Goal: Task Accomplishment & Management: Complete application form

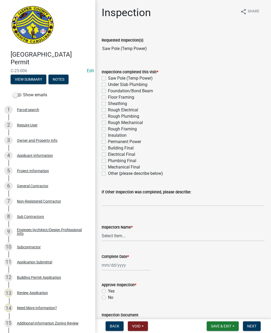
click at [108, 77] on label "Saw Pole (Temp Power)" at bounding box center [130, 78] width 45 height 6
click at [108, 77] on input "Saw Pole (Temp Power)" at bounding box center [109, 76] width 3 height 3
checkbox input "true"
checkbox input "false"
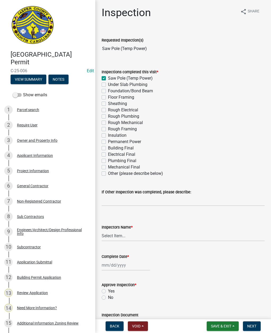
checkbox input "false"
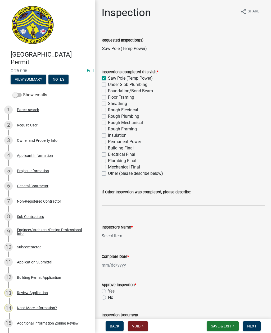
checkbox input "false"
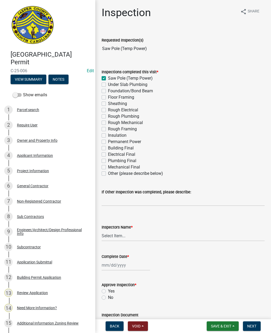
checkbox input "false"
click at [119, 238] on select "Select Item... [EMAIL_ADDRESS][DOMAIN_NAME] ([PERSON_NAME] ) rcampbell ([PERSON…" at bounding box center [183, 235] width 163 height 11
select select "2d9ba1e5-2fdd-4b15-98d0-073dcbeb5880"
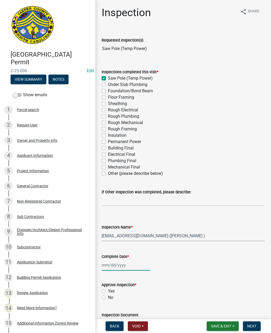
click at [116, 269] on div at bounding box center [126, 265] width 48 height 11
select select "9"
select select "2025"
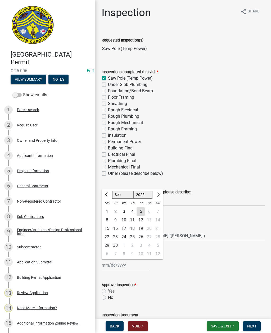
click at [138, 211] on div "5" at bounding box center [141, 211] width 8 height 8
type input "[DATE]"
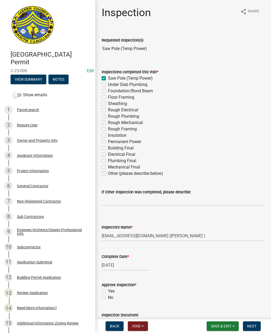
click at [108, 290] on label "Yes" at bounding box center [111, 291] width 7 height 6
click at [108, 290] on input "Yes" at bounding box center [109, 289] width 3 height 3
radio input "true"
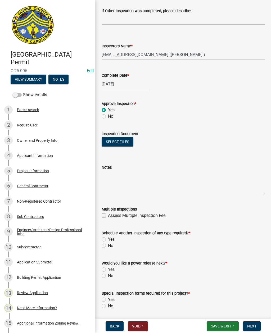
scroll to position [181, 0]
click at [105, 237] on div "Yes" at bounding box center [183, 239] width 163 height 6
click at [108, 237] on label "Yes" at bounding box center [111, 239] width 7 height 6
click at [108, 237] on input "Yes" at bounding box center [109, 237] width 3 height 3
radio input "true"
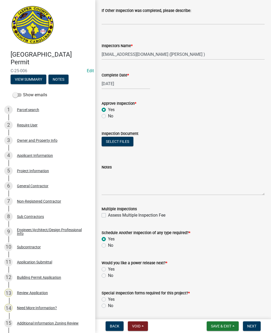
click at [108, 268] on label "Yes" at bounding box center [111, 269] width 7 height 6
click at [108, 268] on input "Yes" at bounding box center [109, 267] width 3 height 3
radio input "true"
click at [108, 306] on label "No" at bounding box center [110, 306] width 5 height 6
click at [108, 306] on input "No" at bounding box center [109, 304] width 3 height 3
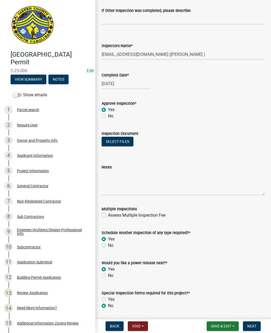
radio input "true"
click at [249, 326] on span "Next" at bounding box center [251, 326] width 9 height 4
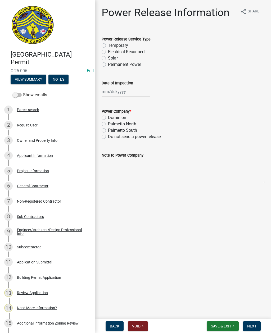
click at [108, 45] on label "Temporary" at bounding box center [118, 45] width 20 height 6
click at [108, 45] on input "Temporary" at bounding box center [109, 43] width 3 height 3
radio input "true"
click at [119, 93] on div at bounding box center [126, 91] width 48 height 11
select select "9"
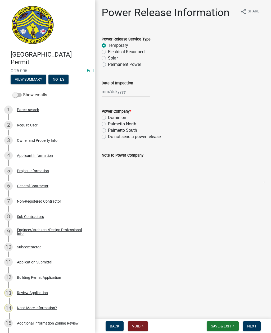
select select "2025"
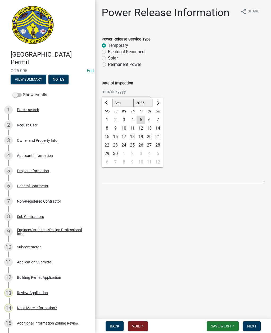
click at [143, 118] on div "5" at bounding box center [141, 120] width 8 height 8
type input "[DATE]"
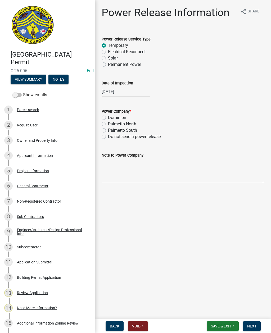
click at [108, 117] on label "Dominion" at bounding box center [117, 118] width 18 height 6
click at [108, 117] on input "Dominion" at bounding box center [109, 116] width 3 height 3
radio input "true"
click at [130, 172] on textarea "Note to Power Company" at bounding box center [183, 170] width 163 height 25
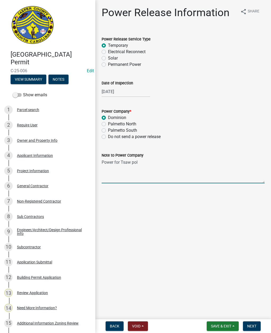
type textarea "Power for Tsaw pole"
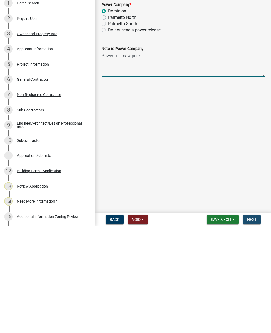
click at [251, 324] on span "Next" at bounding box center [251, 326] width 9 height 4
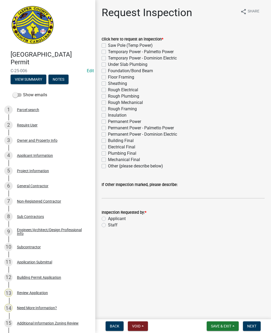
click at [218, 330] on button "Save & Exit" at bounding box center [223, 326] width 32 height 10
click at [207, 313] on button "Save & Exit" at bounding box center [217, 312] width 42 height 13
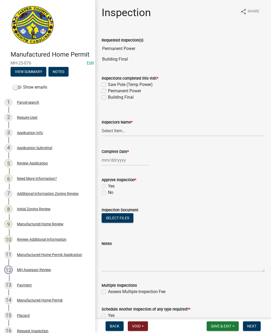
click at [108, 89] on label "Permanent Power" at bounding box center [124, 91] width 33 height 6
click at [108, 89] on input "Permanent Power" at bounding box center [109, 89] width 3 height 3
checkbox input "true"
checkbox input "false"
checkbox input "true"
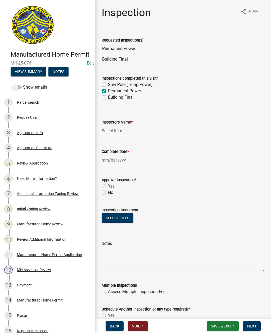
click at [108, 96] on label "Building Final" at bounding box center [121, 97] width 26 height 6
click at [108, 96] on input "Building Final" at bounding box center [109, 95] width 3 height 3
checkbox input "true"
checkbox input "false"
checkbox input "true"
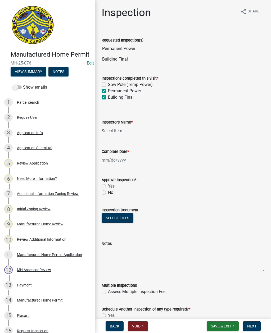
checkbox input "true"
click at [135, 131] on select "Select Item... [EMAIL_ADDRESS][DOMAIN_NAME] ([PERSON_NAME] ) rcampbell ([PERSON…" at bounding box center [183, 130] width 163 height 11
select select "2d9ba1e5-2fdd-4b15-98d0-073dcbeb5880"
click at [117, 162] on div at bounding box center [126, 160] width 48 height 11
select select "9"
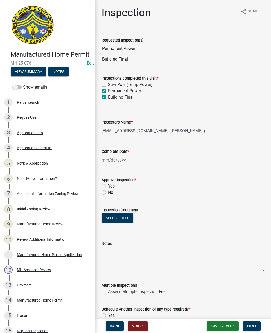
select select "2025"
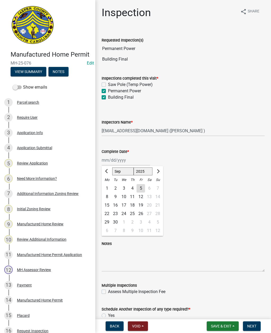
click at [139, 189] on div "5" at bounding box center [141, 188] width 8 height 8
type input "[DATE]"
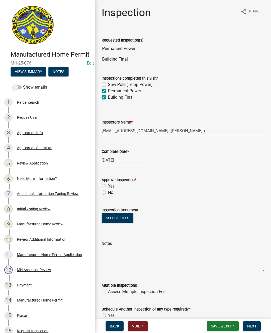
click at [108, 185] on label "Yes" at bounding box center [111, 186] width 7 height 6
click at [108, 185] on input "Yes" at bounding box center [109, 184] width 3 height 3
radio input "true"
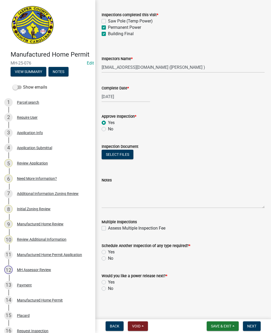
scroll to position [63, 0]
click at [108, 258] on label "No" at bounding box center [110, 258] width 5 height 6
click at [108, 258] on input "No" at bounding box center [109, 256] width 3 height 3
radio input "true"
click at [103, 278] on div "Would you like a power release next? *" at bounding box center [183, 276] width 163 height 6
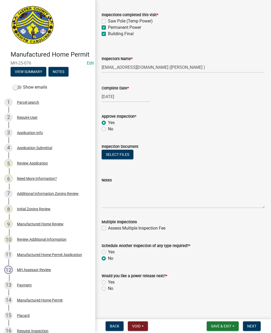
click at [108, 281] on label "Yes" at bounding box center [111, 282] width 7 height 6
click at [108, 281] on input "Yes" at bounding box center [109, 280] width 3 height 3
radio input "true"
click at [251, 324] on span "Next" at bounding box center [251, 326] width 9 height 4
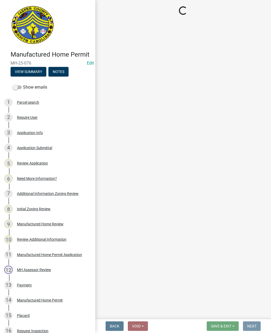
scroll to position [0, 0]
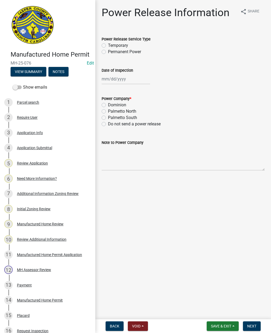
click at [108, 52] on label "Permanent Power" at bounding box center [124, 52] width 33 height 6
click at [108, 52] on input "Permanent Power" at bounding box center [109, 50] width 3 height 3
radio input "true"
click at [123, 76] on div at bounding box center [126, 79] width 48 height 11
select select "9"
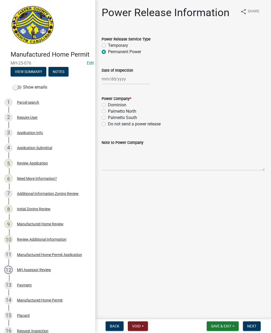
select select "2025"
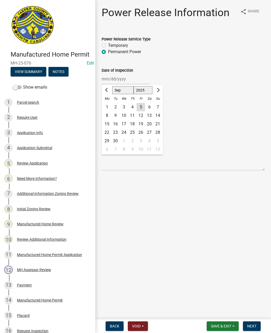
click at [141, 106] on div "5" at bounding box center [141, 107] width 8 height 8
type input "[DATE]"
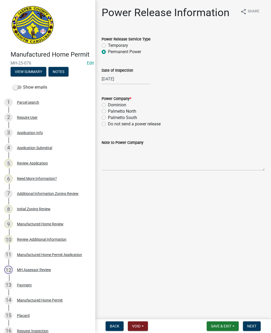
click at [108, 112] on label "Palmetto North" at bounding box center [122, 111] width 28 height 6
click at [108, 112] on input "Palmetto North" at bounding box center [109, 109] width 3 height 3
radio input "true"
click at [128, 159] on textarea "Note to Power Company" at bounding box center [183, 158] width 163 height 25
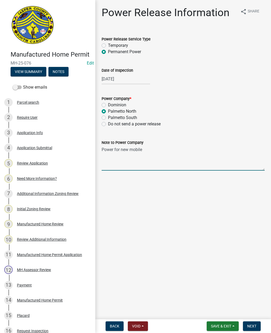
type textarea "Power for new mobile home"
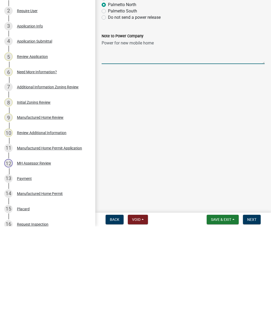
click at [251, 324] on span "Next" at bounding box center [251, 326] width 9 height 4
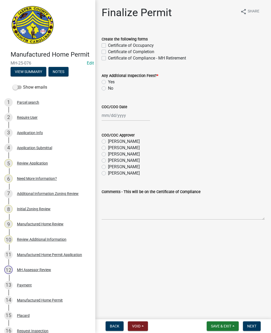
click at [108, 46] on label "Certificate of Occupancy" at bounding box center [131, 45] width 46 height 6
click at [108, 46] on input "Certificate of Occupancy" at bounding box center [109, 43] width 3 height 3
checkbox input "true"
checkbox input "false"
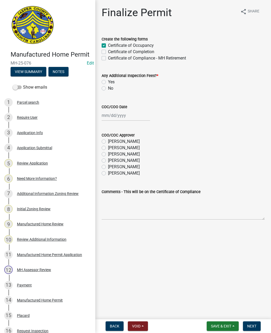
click at [108, 88] on label "No" at bounding box center [110, 88] width 5 height 6
click at [108, 88] on input "No" at bounding box center [109, 86] width 3 height 3
radio input "true"
click at [122, 115] on div at bounding box center [126, 115] width 48 height 11
select select "9"
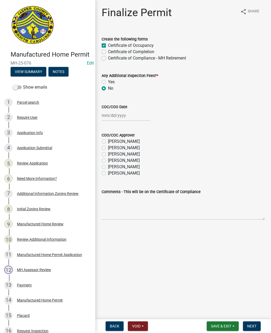
select select "2025"
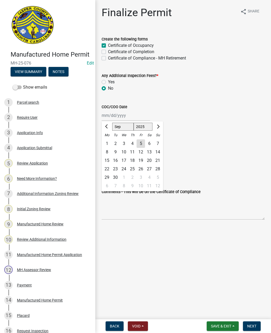
click at [139, 143] on div "5" at bounding box center [141, 143] width 8 height 8
type input "[DATE]"
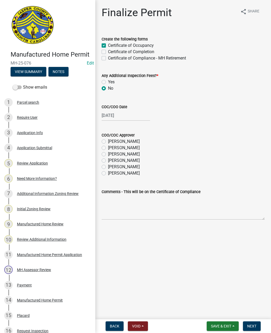
click at [103, 170] on div "[PERSON_NAME]" at bounding box center [183, 173] width 163 height 6
click at [108, 162] on label "[PERSON_NAME]" at bounding box center [124, 160] width 32 height 6
click at [108, 161] on input "[PERSON_NAME]" at bounding box center [109, 158] width 3 height 3
radio input "true"
click at [108, 168] on label "[PERSON_NAME]" at bounding box center [124, 167] width 32 height 6
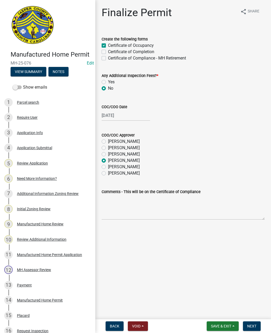
click at [108, 167] on input "[PERSON_NAME]" at bounding box center [109, 165] width 3 height 3
radio input "true"
click at [249, 328] on span "Next" at bounding box center [251, 326] width 9 height 4
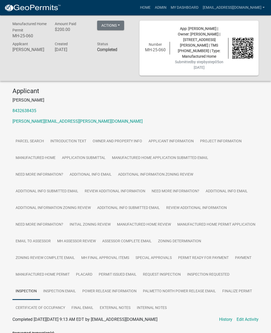
scroll to position [176, 0]
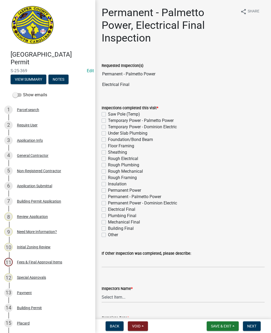
click at [108, 191] on label "Permanent Power" at bounding box center [124, 190] width 33 height 6
click at [108, 191] on input "Permanent Power" at bounding box center [109, 188] width 3 height 3
checkbox input "true"
checkbox input "false"
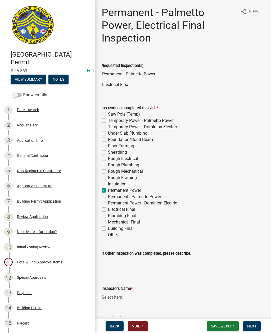
checkbox input "false"
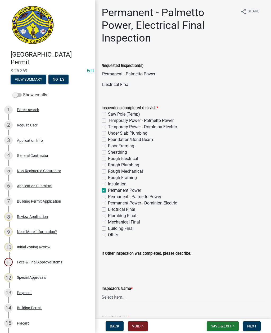
checkbox input "false"
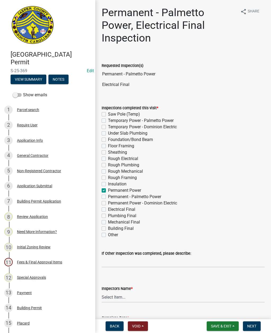
checkbox input "true"
checkbox input "false"
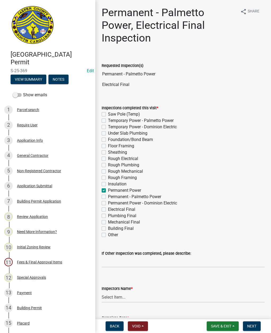
checkbox input "false"
click at [108, 210] on label "Electrical Final" at bounding box center [121, 209] width 27 height 6
click at [108, 210] on input "Electrical Final" at bounding box center [109, 207] width 3 height 3
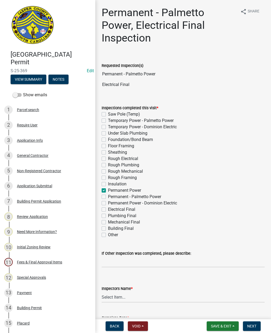
checkbox input "true"
checkbox input "false"
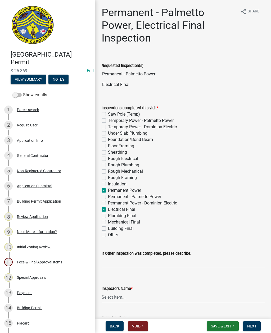
checkbox input "false"
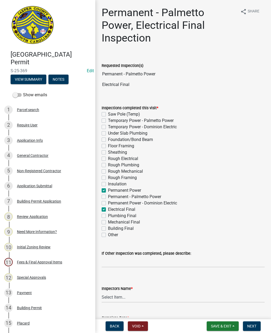
checkbox input "false"
checkbox input "true"
checkbox input "false"
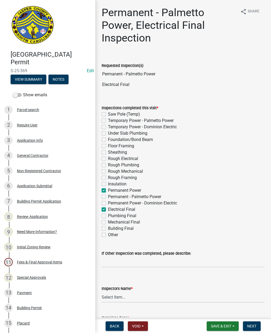
checkbox input "false"
checkbox input "true"
checkbox input "false"
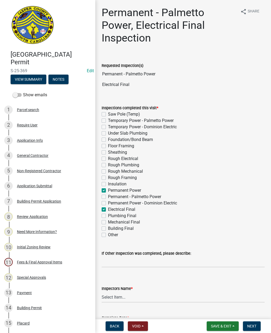
checkbox input "false"
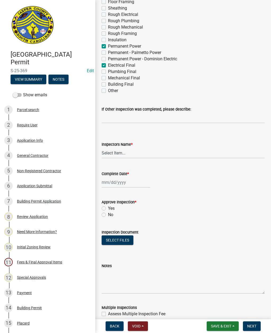
scroll to position [144, 0]
click at [117, 153] on select "Select Item... [EMAIL_ADDRESS][DOMAIN_NAME] ([PERSON_NAME] ) rcampbell ([PERSON…" at bounding box center [183, 152] width 163 height 11
select select "2d9ba1e5-2fdd-4b15-98d0-073dcbeb5880"
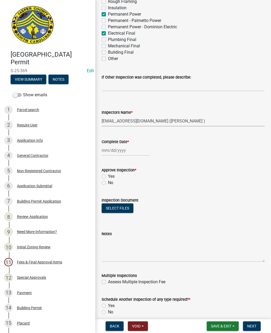
scroll to position [176, 0]
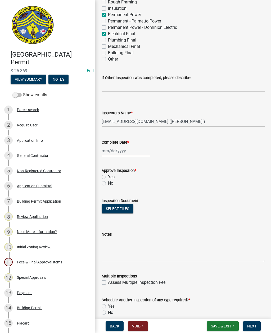
click at [115, 150] on div at bounding box center [126, 151] width 48 height 11
select select "9"
select select "2025"
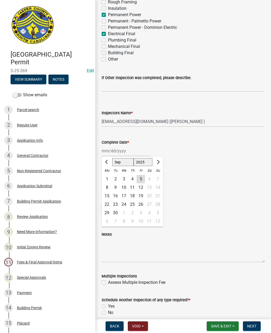
click at [138, 181] on div "5" at bounding box center [141, 179] width 8 height 8
type input "[DATE]"
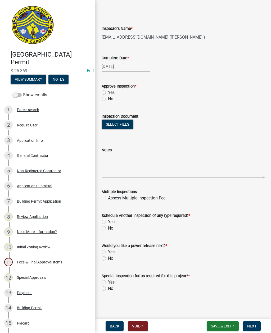
scroll to position [260, 0]
click at [108, 223] on label "Yes" at bounding box center [111, 222] width 7 height 6
click at [108, 222] on input "Yes" at bounding box center [109, 220] width 3 height 3
radio input "true"
click at [144, 159] on textarea "Notes" at bounding box center [183, 165] width 163 height 25
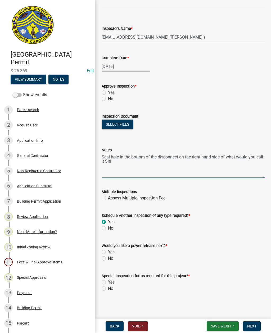
click at [268, 153] on div "Notes Seal hole in the bottom of the disconnect on the right hand side of what …" at bounding box center [183, 158] width 171 height 39
click at [264, 156] on textarea "Seal hole in the bottom of the disconnect on the right hand side of what would …" at bounding box center [183, 165] width 163 height 25
click at [128, 163] on textarea "Seal hole in the bottom of the disconnect on the right hand side of what would …" at bounding box center [183, 165] width 163 height 25
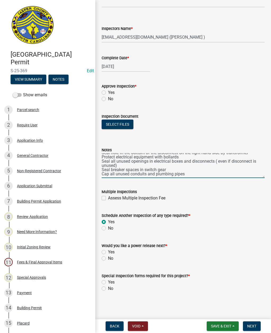
click at [194, 174] on textarea "Seal hole in the bottom of the disconnect on the right hand side by transformer…" at bounding box center [183, 165] width 163 height 25
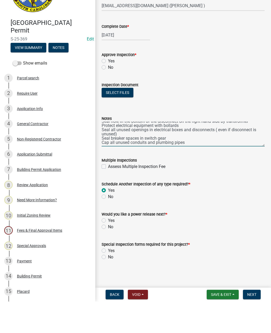
type textarea "Seal hole in the bottom of the disconnect on the right hand side by transformer…"
click at [108, 96] on label "No" at bounding box center [110, 99] width 5 height 6
click at [108, 96] on input "No" at bounding box center [109, 97] width 3 height 3
radio input "true"
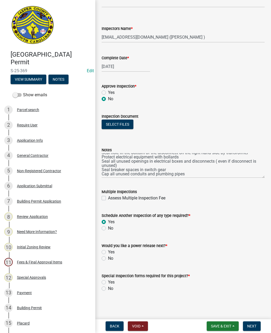
scroll to position [8, 0]
click at [195, 171] on textarea "Seal hole in the bottom of the disconnect on the right hand side by transformer…" at bounding box center [183, 165] width 163 height 25
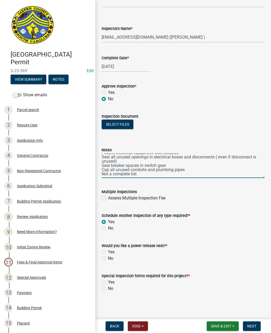
scroll to position [260, 0]
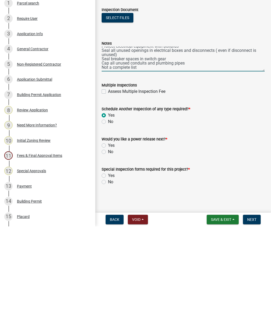
type textarea "Seal hole in the bottom of the disconnect on the right hand side by transformer…"
click at [108, 255] on label "No" at bounding box center [110, 258] width 5 height 6
click at [108, 255] on input "No" at bounding box center [109, 256] width 3 height 3
radio input "true"
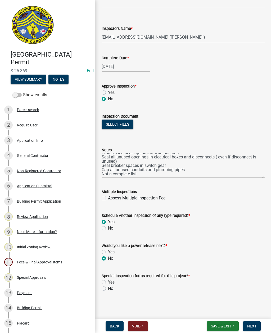
click at [102, 297] on div "Permanent - Palmetto Power, Electrical Final Inspection share Share Requested I…" at bounding box center [183, 23] width 171 height 555
click at [101, 289] on div "Special Inspection forms required for this project? * Yes No" at bounding box center [183, 278] width 171 height 25
click at [108, 290] on label "No" at bounding box center [110, 288] width 5 height 6
click at [108, 289] on input "No" at bounding box center [109, 286] width 3 height 3
radio input "true"
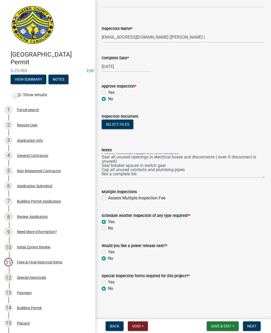
click at [254, 325] on span "Next" at bounding box center [251, 326] width 9 height 4
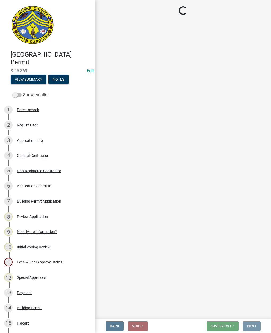
scroll to position [0, 0]
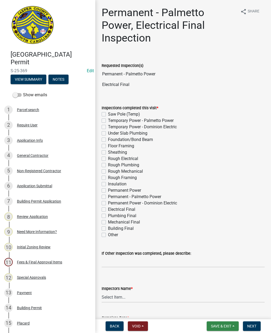
click at [223, 324] on span "Save & Exit" at bounding box center [221, 326] width 20 height 4
click at [214, 313] on button "Save & Exit" at bounding box center [217, 312] width 42 height 13
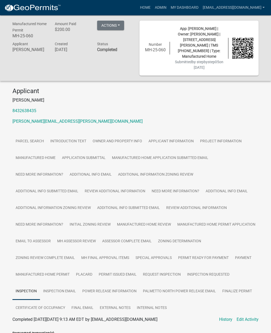
scroll to position [176, 0]
